Goal: Obtain resource: Download file/media

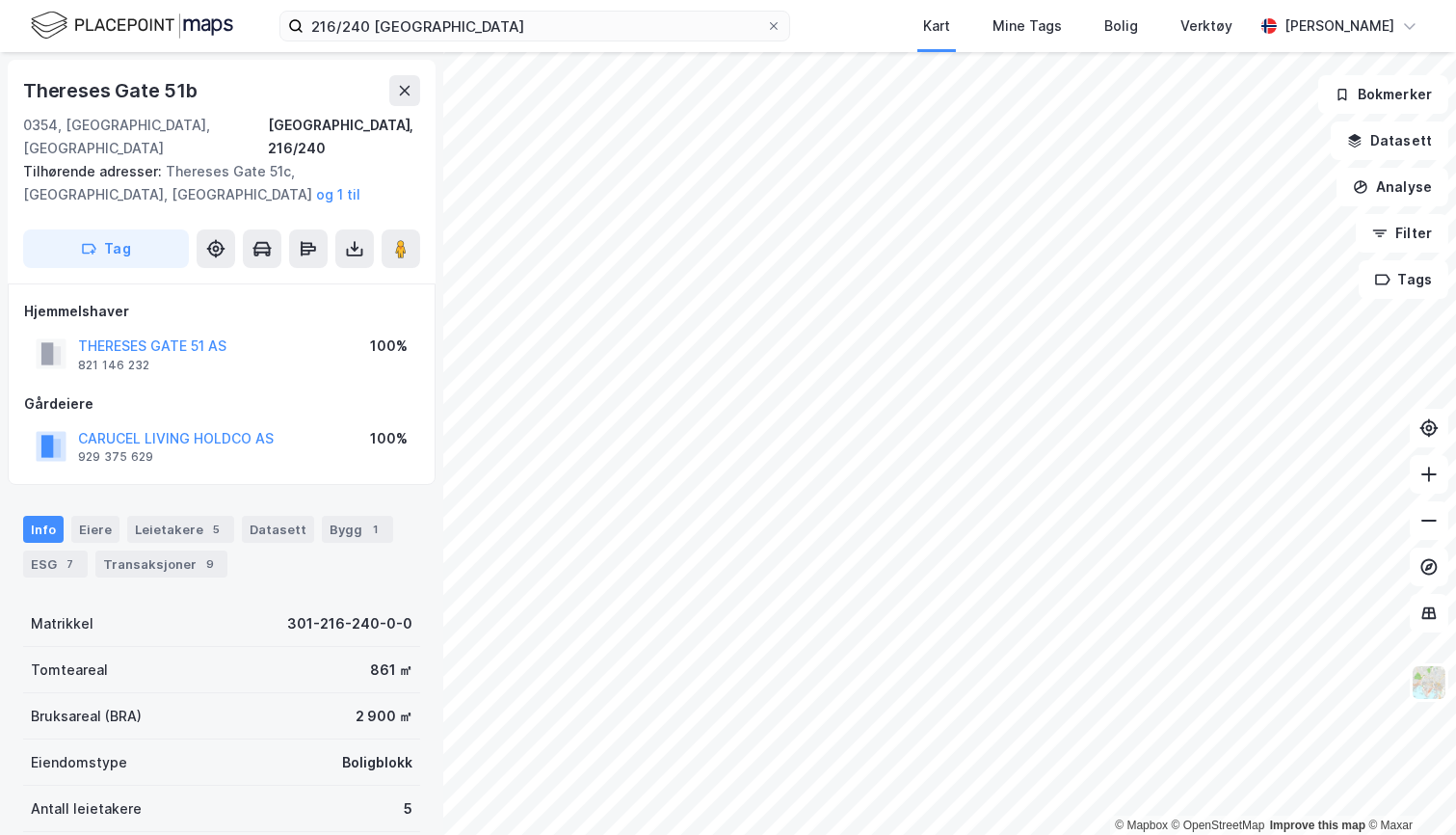
click at [349, 239] on icon at bounding box center [355, 248] width 19 height 19
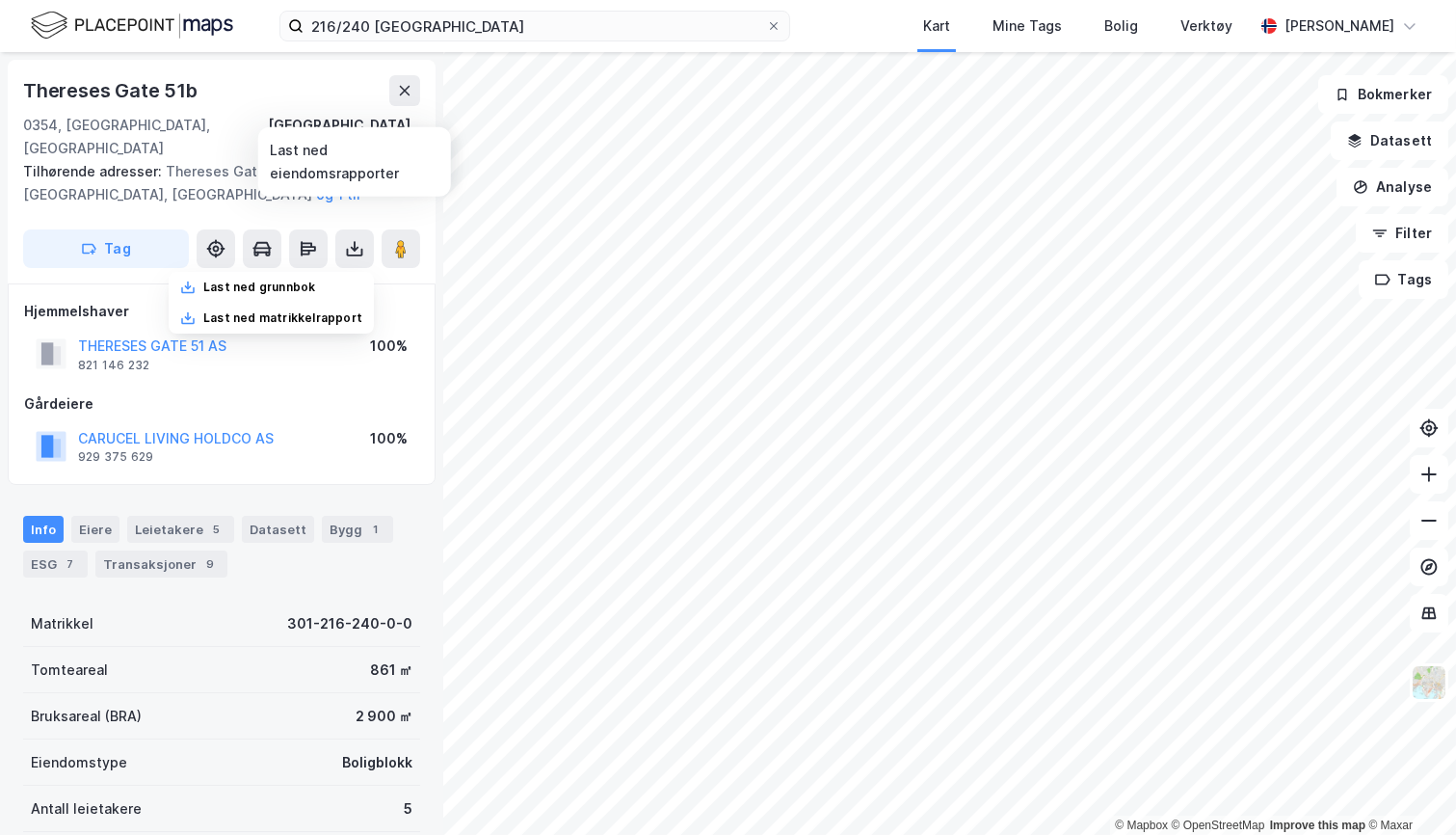
click at [285, 279] on div "Last ned grunnbok" at bounding box center [259, 287] width 112 height 15
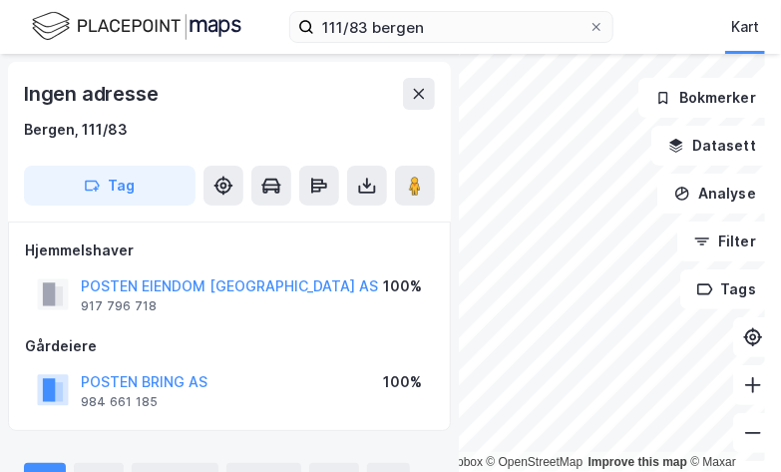
scroll to position [8, 0]
